Goal: Task Accomplishment & Management: Manage account settings

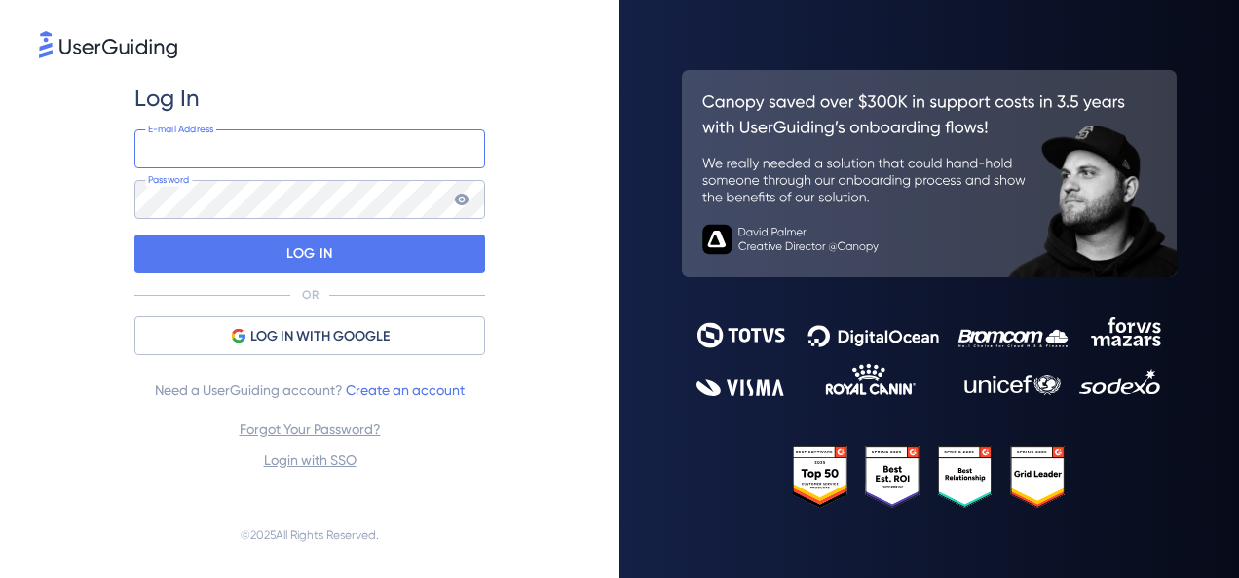
click at [222, 130] on input "email" at bounding box center [309, 149] width 351 height 39
paste input "[PERSON_NAME][EMAIL_ADDRESS][DOMAIN_NAME]"
type input "[PERSON_NAME][EMAIL_ADDRESS][DOMAIN_NAME]"
click at [290, 221] on div "Log In joao.dzeren@hardworkmedicina.com.br E-mail Address Password LOG IN OR LO…" at bounding box center [309, 278] width 351 height 390
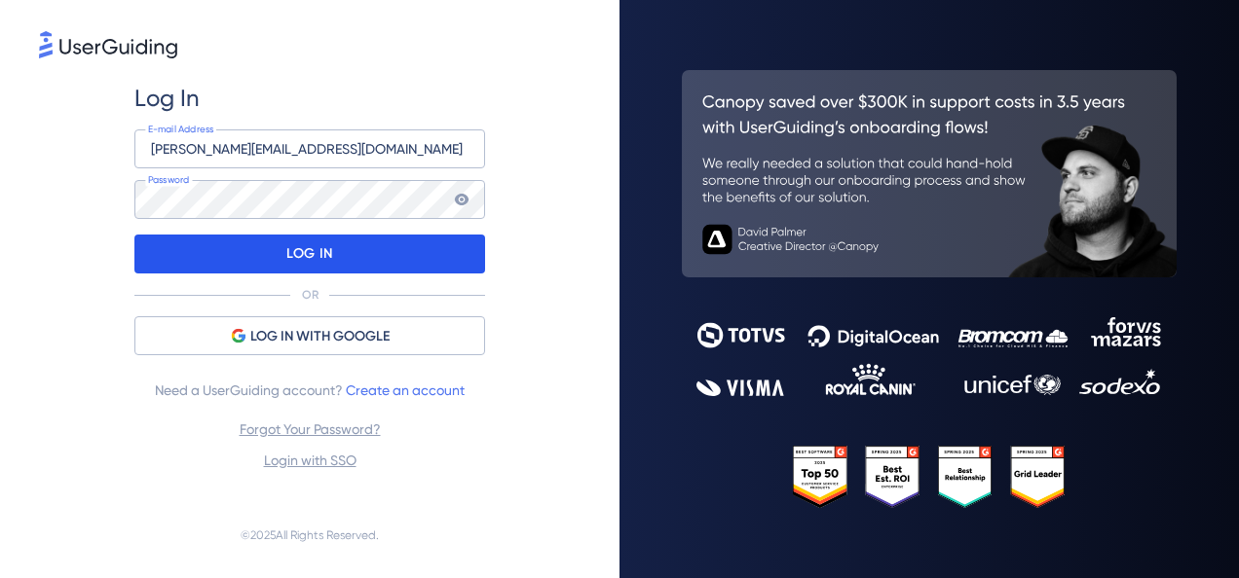
click at [385, 264] on div "LOG IN" at bounding box center [309, 254] width 351 height 39
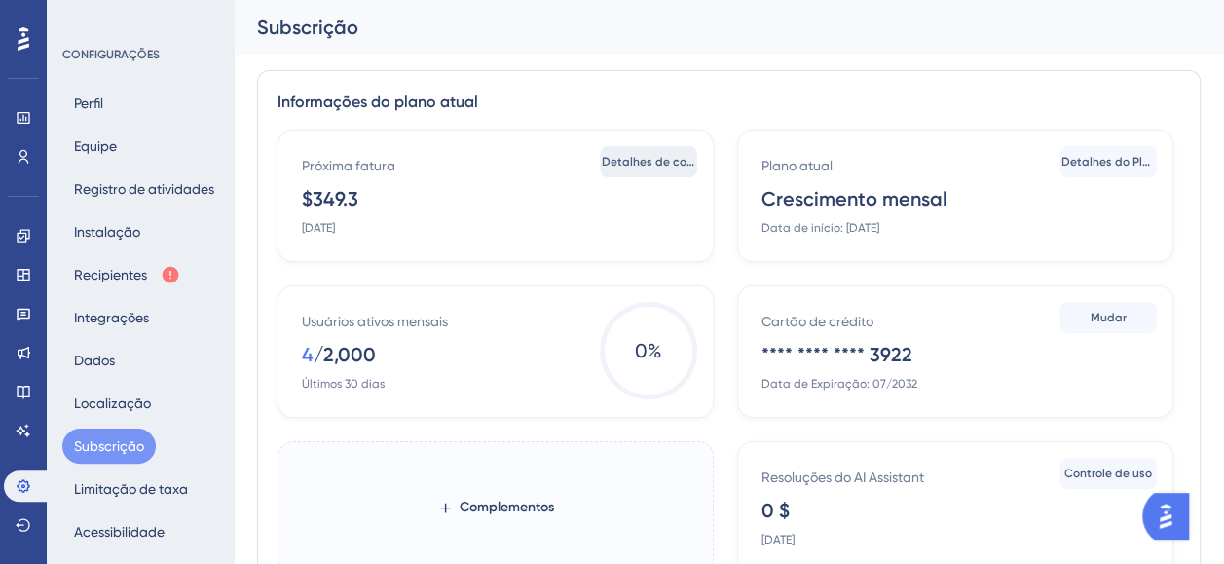
click at [637, 158] on span "Detalhes de cobrança" at bounding box center [648, 162] width 93 height 16
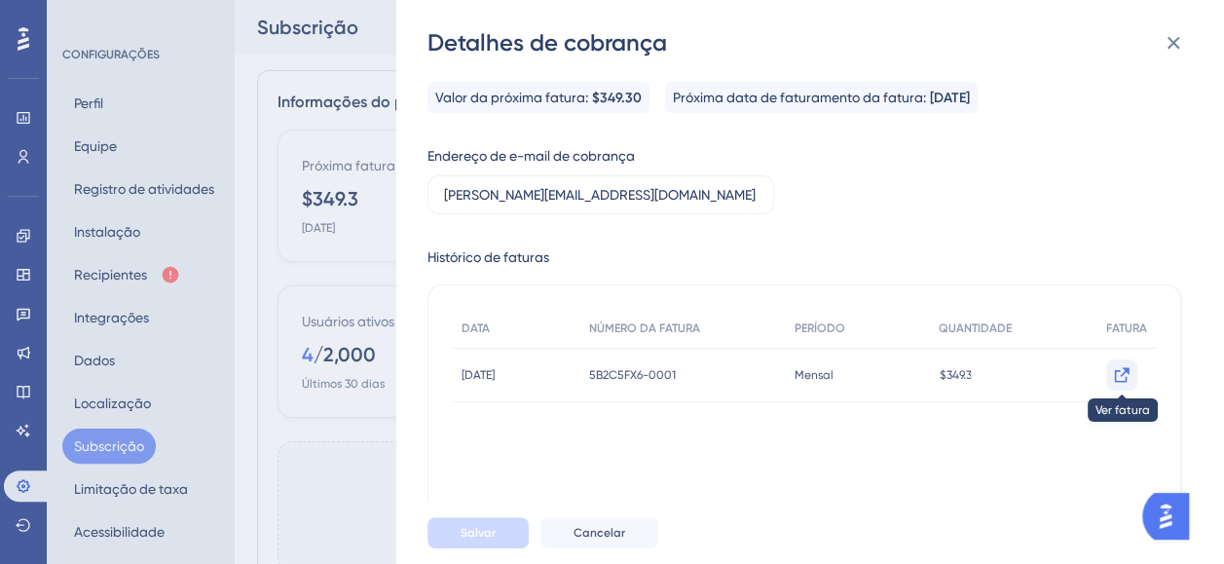
click at [1118, 374] on icon at bounding box center [1121, 374] width 19 height 19
click at [1175, 47] on icon at bounding box center [1173, 42] width 23 height 23
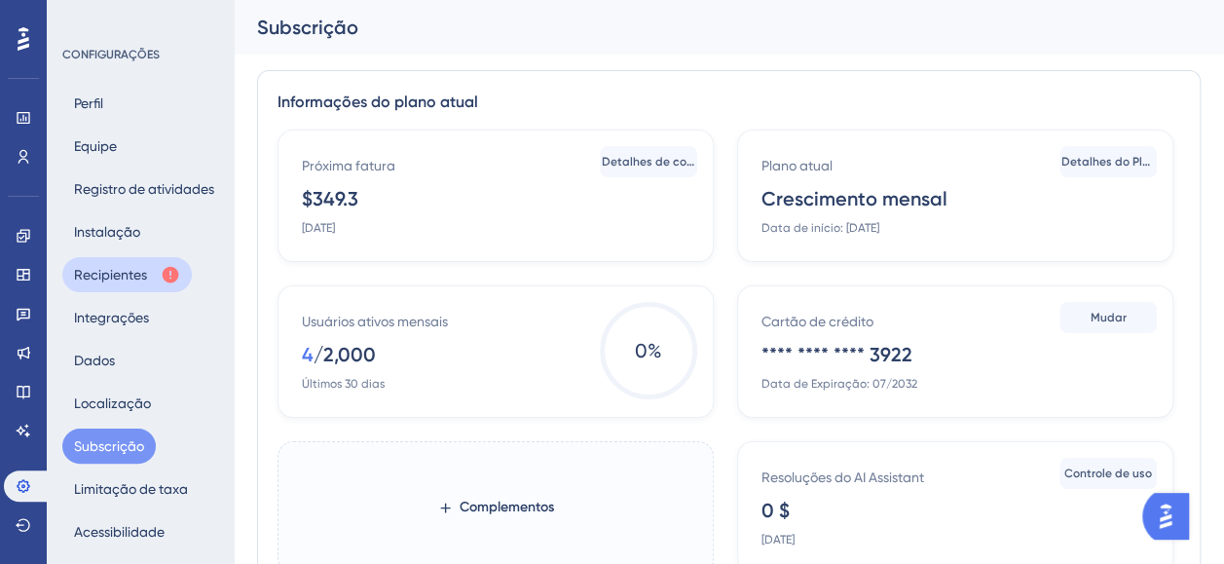
drag, startPoint x: 144, startPoint y: 274, endPoint x: 167, endPoint y: 286, distance: 26.6
click at [146, 274] on font "Recipientes" at bounding box center [110, 274] width 73 height 23
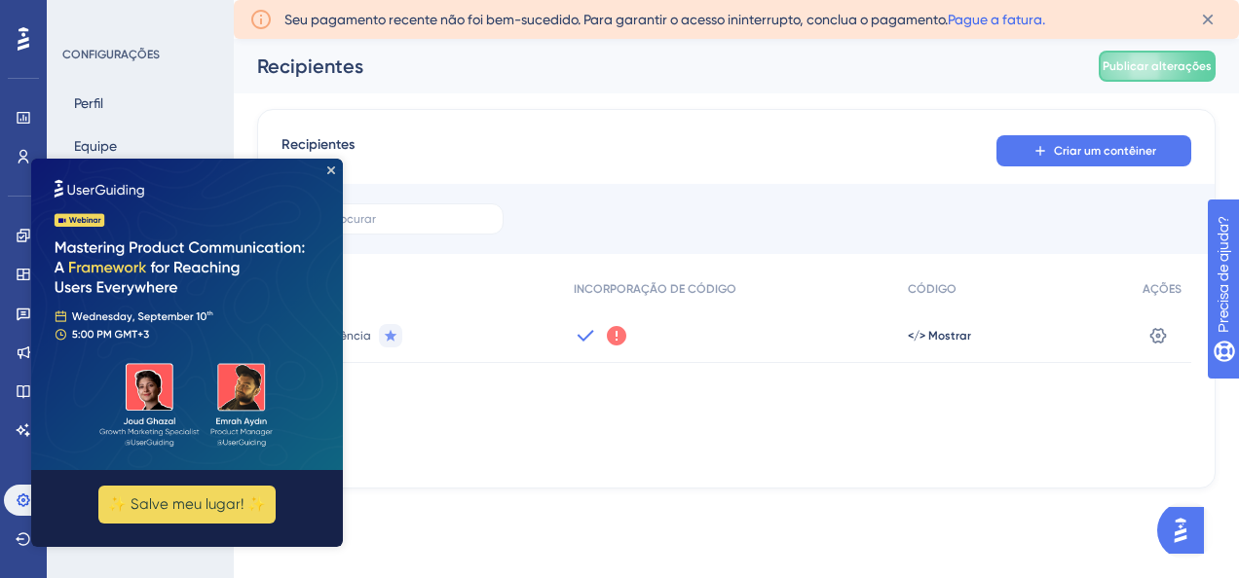
click at [972, 18] on link "Pague a fatura." at bounding box center [995, 20] width 97 height 16
click at [329, 170] on icon "Fechar visualização" at bounding box center [331, 171] width 8 height 8
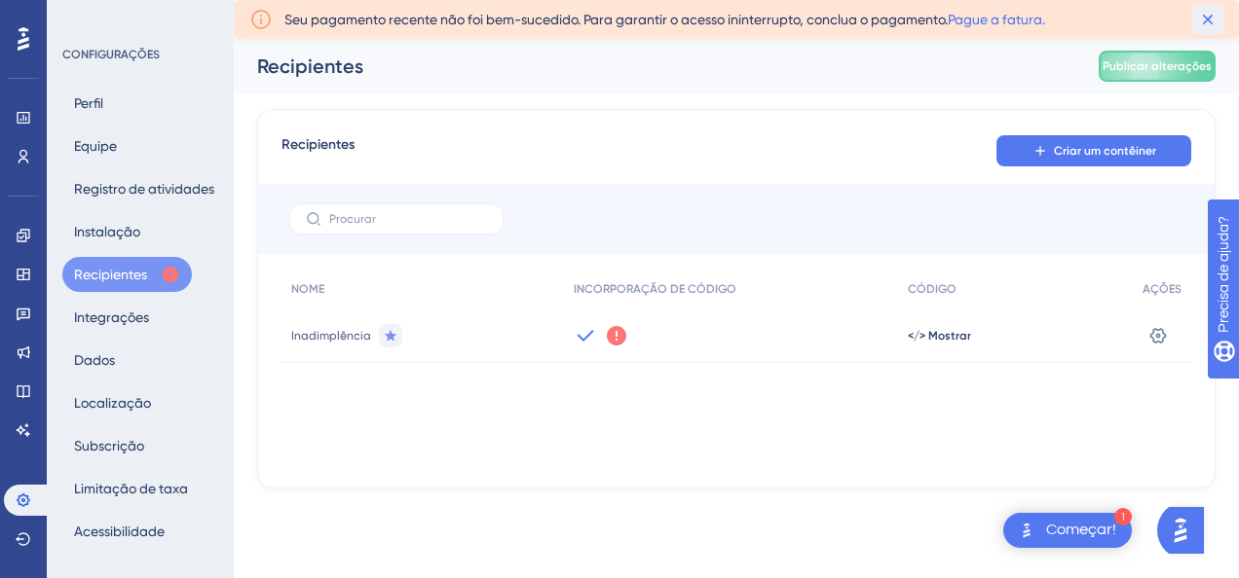
click at [1202, 16] on icon at bounding box center [1207, 19] width 19 height 19
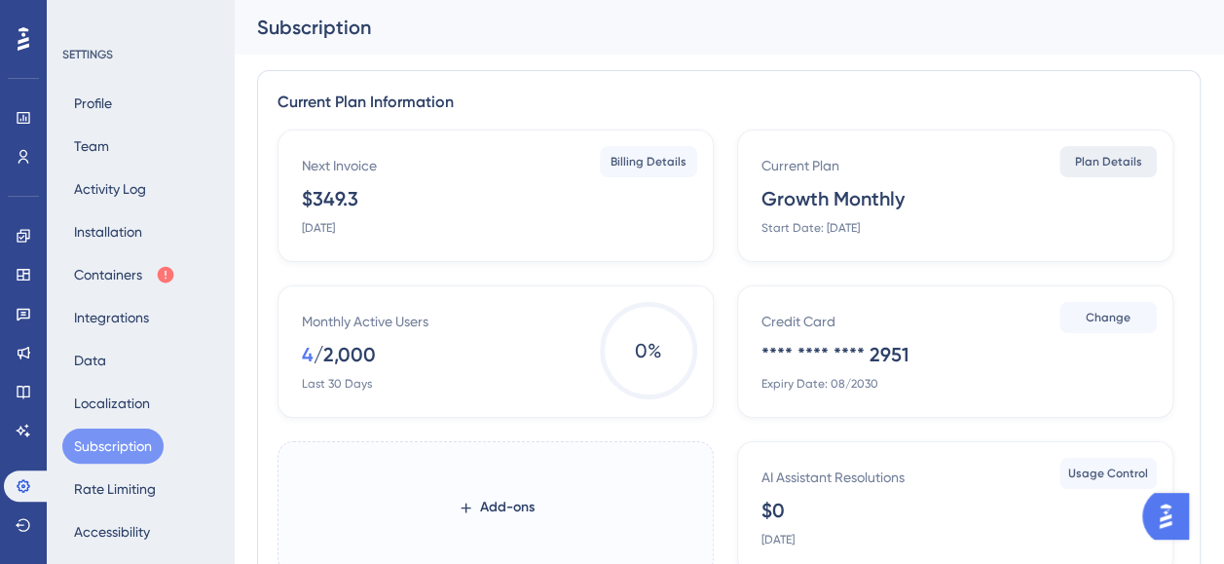
click at [1122, 158] on span "Plan Details" at bounding box center [1108, 162] width 67 height 16
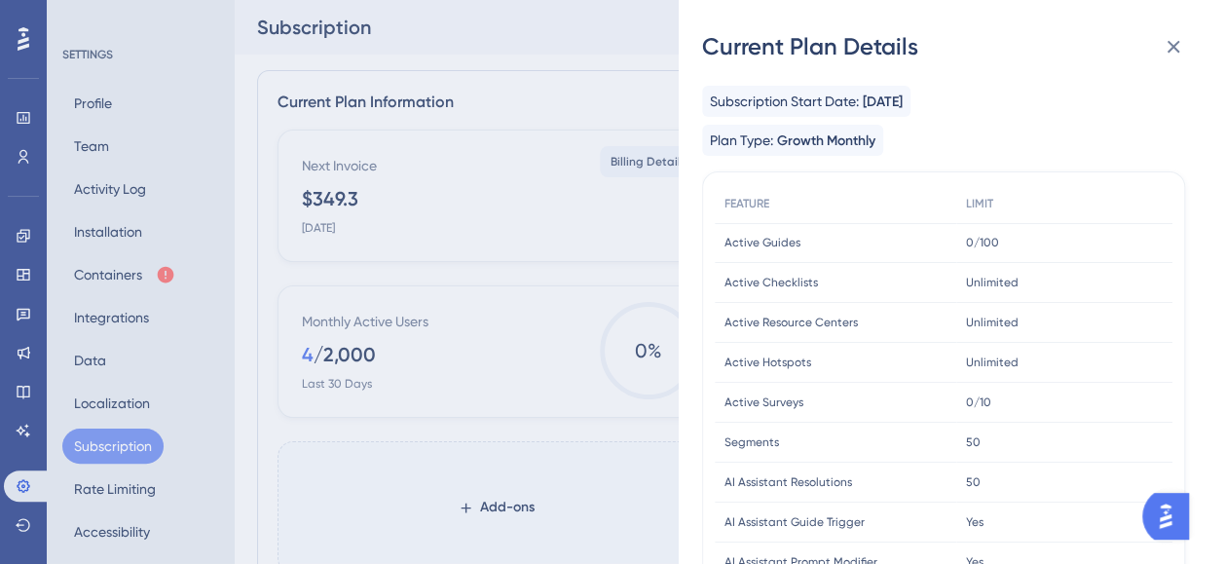
drag, startPoint x: 613, startPoint y: 38, endPoint x: 702, endPoint y: 33, distance: 88.7
click at [617, 35] on div "Current Plan Details Subscription Start Date: [DATE] Plan Type: Growth Monthly …" at bounding box center [612, 282] width 1224 height 564
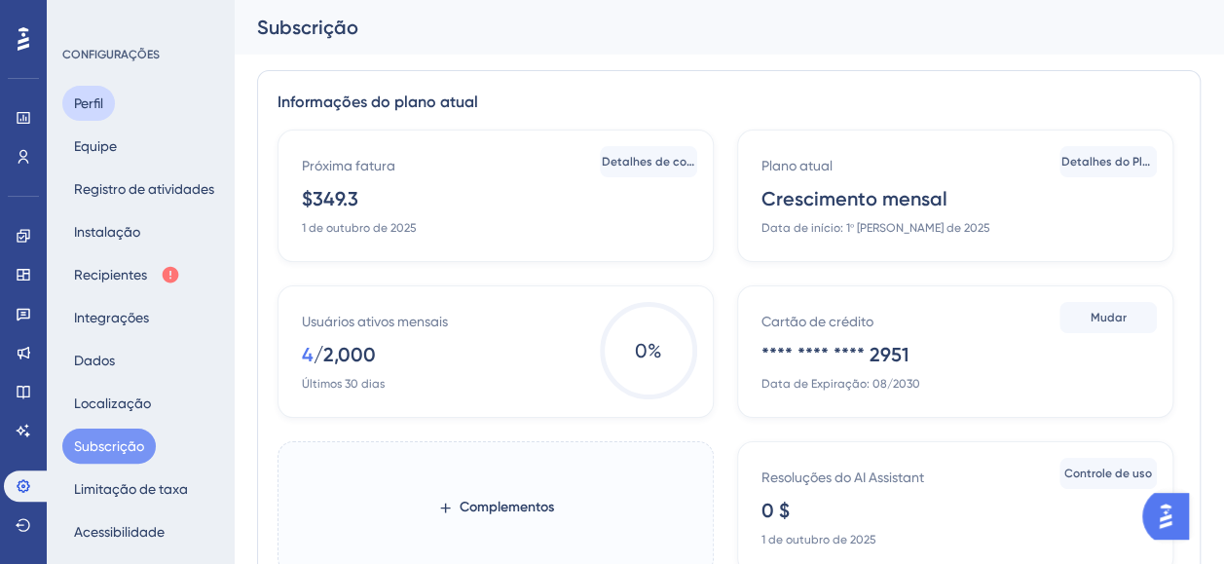
click at [81, 99] on button "Perfil" at bounding box center [88, 103] width 53 height 35
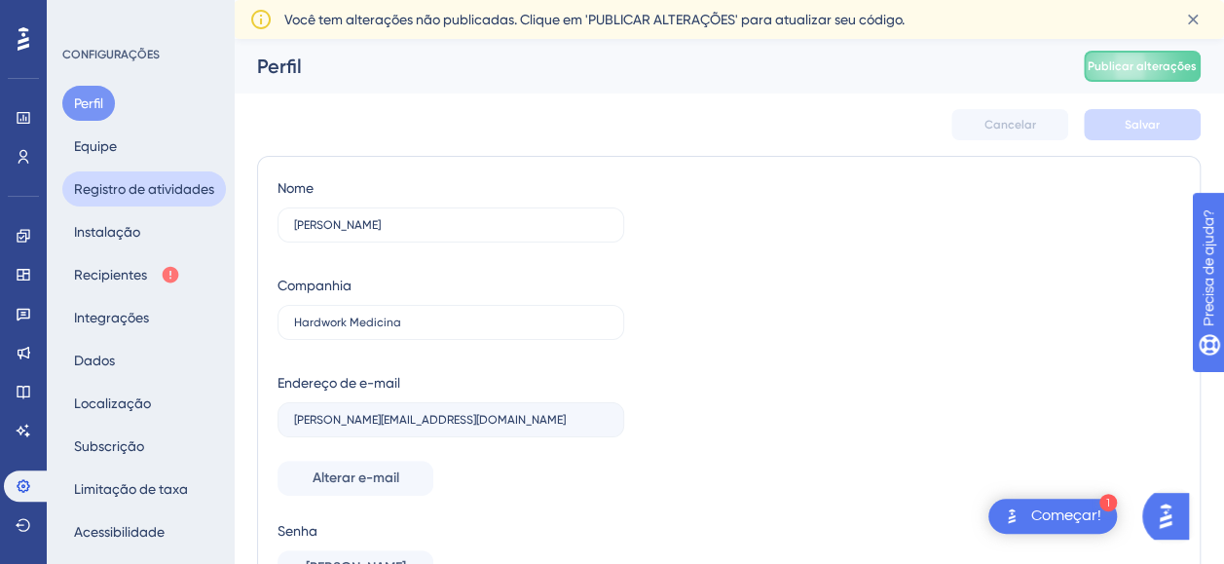
click at [179, 182] on button "Registro de atividades" at bounding box center [144, 188] width 164 height 35
